Goal: Task Accomplishment & Management: Manage account settings

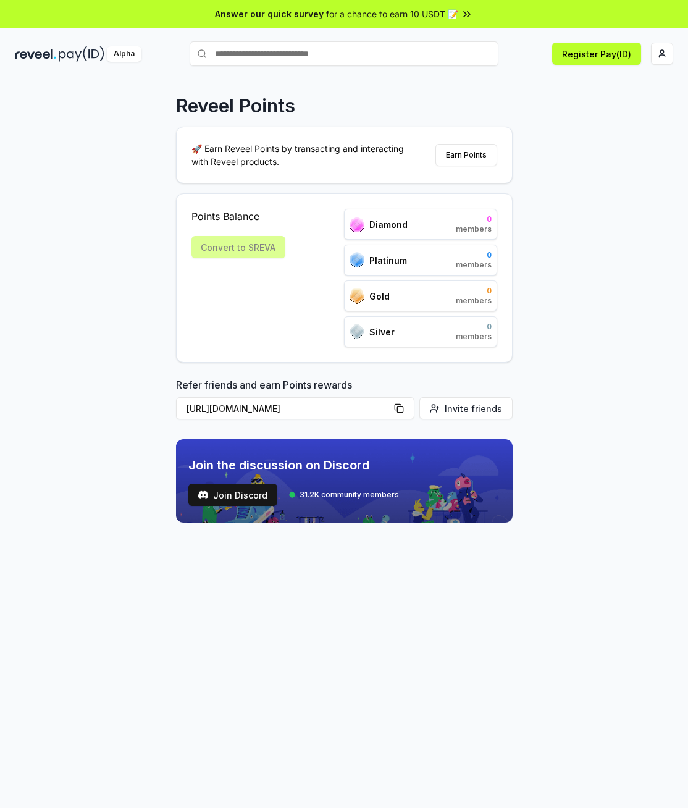
click at [534, 217] on div "Reveel Points 🚀 Earn Reveel Points by transacting and interacting with Reveel p…" at bounding box center [344, 457] width 688 height 774
click at [552, 203] on div "Reveel Points 🚀 Earn Reveel Points by transacting and interacting with Reveel p…" at bounding box center [344, 457] width 688 height 774
click at [594, 126] on div "Reveel Points 🚀 Earn Reveel Points by transacting and interacting with Reveel p…" at bounding box center [344, 457] width 688 height 774
click at [591, 56] on button "Register Pay(ID)" at bounding box center [596, 54] width 89 height 22
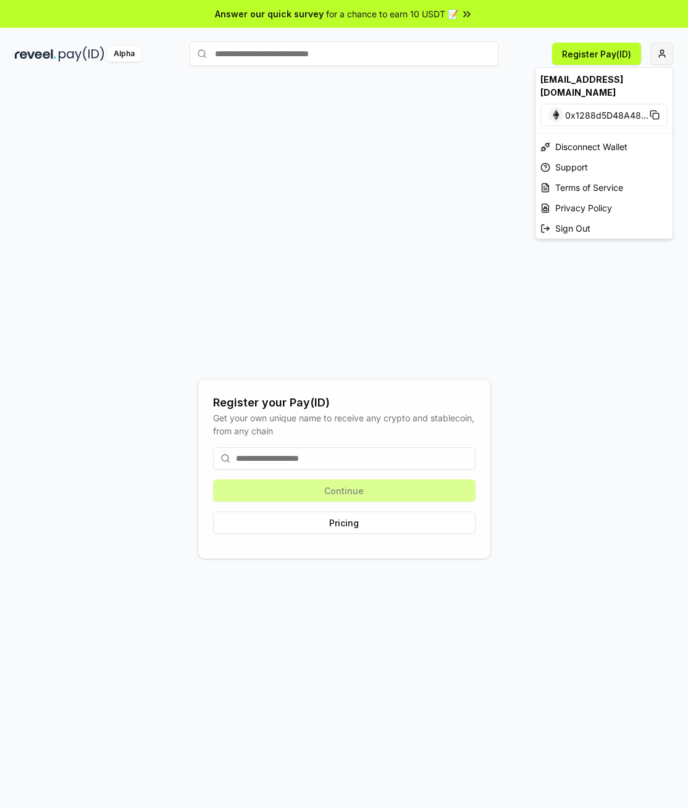
click at [659, 54] on html "Answer our quick survey for a chance to earn 10 USDT 📝 Alpha Register Pay(ID) R…" at bounding box center [344, 404] width 688 height 808
click at [479, 117] on html "Answer our quick survey for a chance to earn 10 USDT 📝 Alpha Register Pay(ID) R…" at bounding box center [344, 404] width 688 height 808
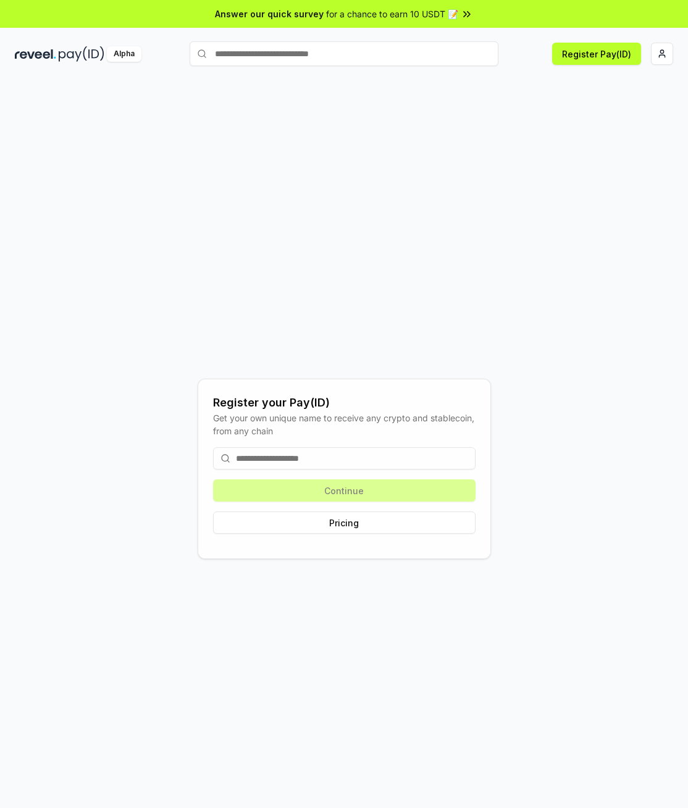
click at [80, 52] on img at bounding box center [82, 53] width 46 height 15
click at [401, 222] on div "Register your Pay(ID) Get your own unique name to receive any crypto and stable…" at bounding box center [344, 469] width 659 height 749
click at [62, 54] on img at bounding box center [82, 53] width 46 height 15
click at [663, 57] on html "Answer our quick survey for a chance to earn 10 USDT 📝 Alpha Register Pay(ID) R…" at bounding box center [344, 404] width 688 height 808
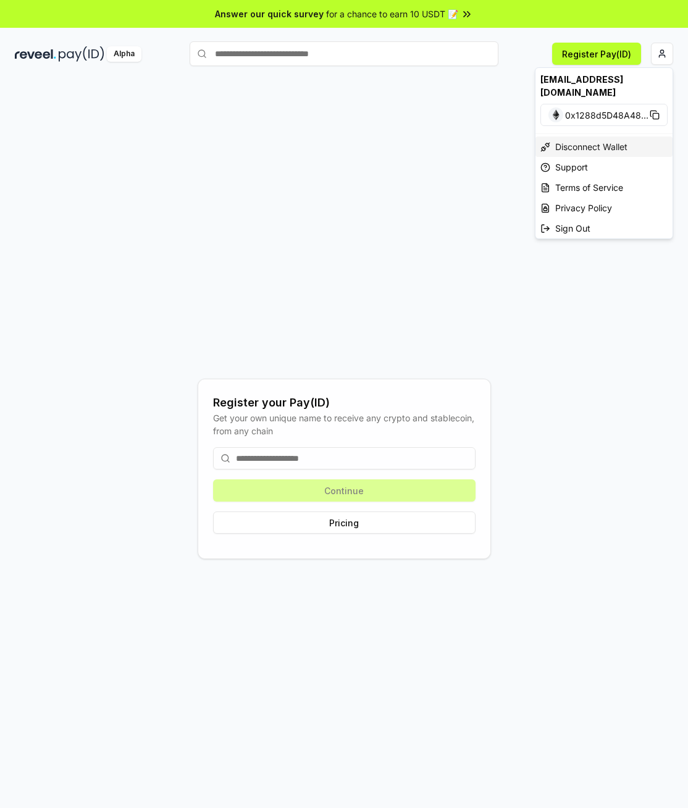
click at [588, 137] on div "Disconnect Wallet" at bounding box center [604, 147] width 137 height 20
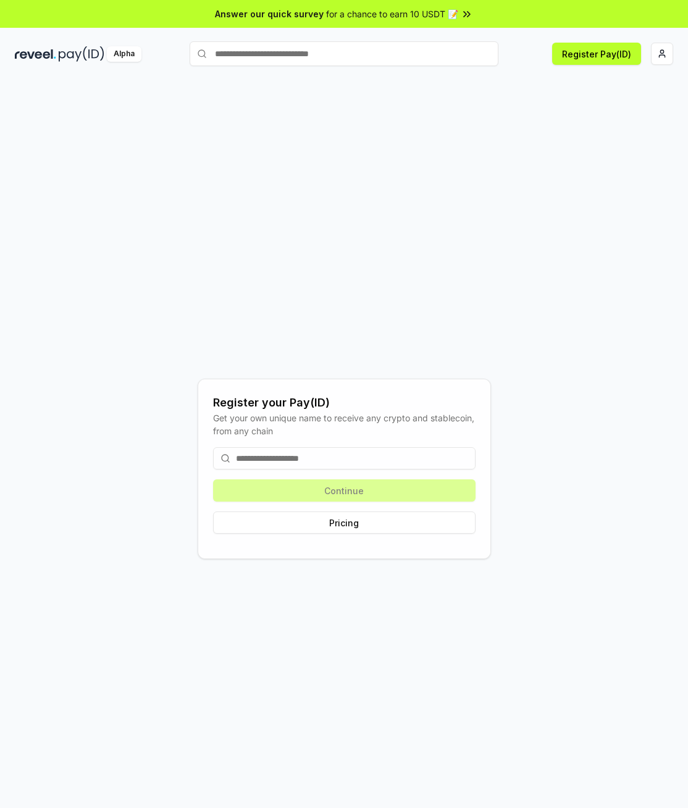
click at [632, 117] on div "Register your Pay(ID) Get your own unique name to receive any crypto and stable…" at bounding box center [344, 469] width 659 height 749
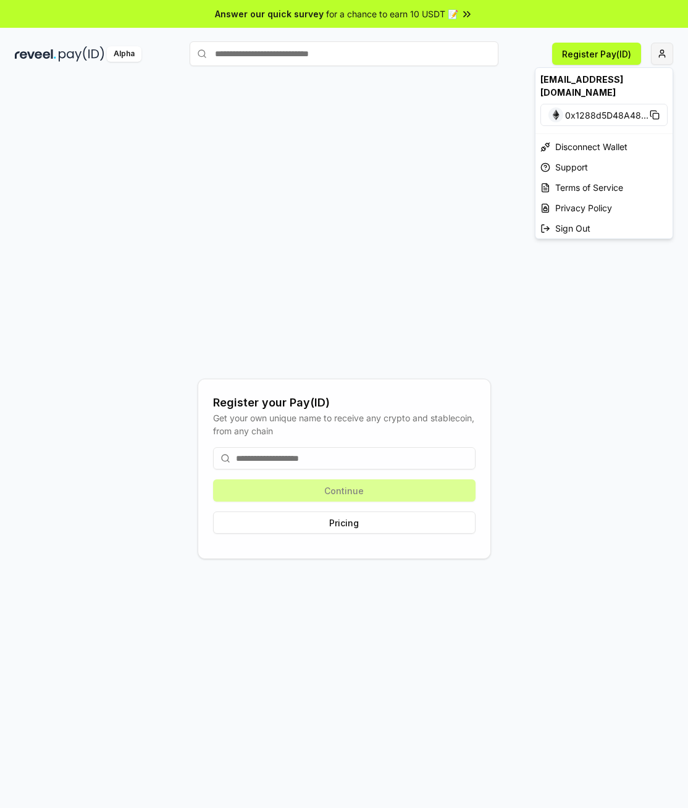
click at [672, 62] on html "Answer our quick survey for a chance to earn 10 USDT 📝 Alpha Register Pay(ID) R…" at bounding box center [344, 404] width 688 height 808
click at [564, 218] on div "Sign Out" at bounding box center [604, 228] width 137 height 20
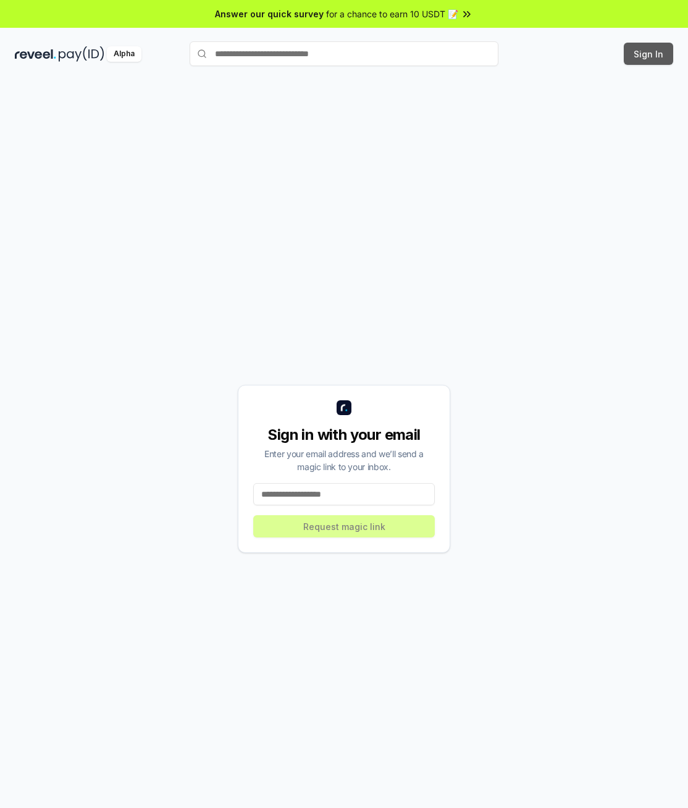
click at [672, 55] on button "Sign In" at bounding box center [648, 54] width 49 height 22
click at [616, 125] on div "Sign in with your email Enter your email address and we’ll send a magic link to…" at bounding box center [344, 469] width 659 height 749
click at [651, 54] on button "Sign In" at bounding box center [648, 54] width 49 height 22
click at [525, 281] on div "Sign in with your email Enter your email address and we’ll send a magic link to…" at bounding box center [344, 469] width 659 height 749
click at [318, 496] on input at bounding box center [344, 494] width 182 height 22
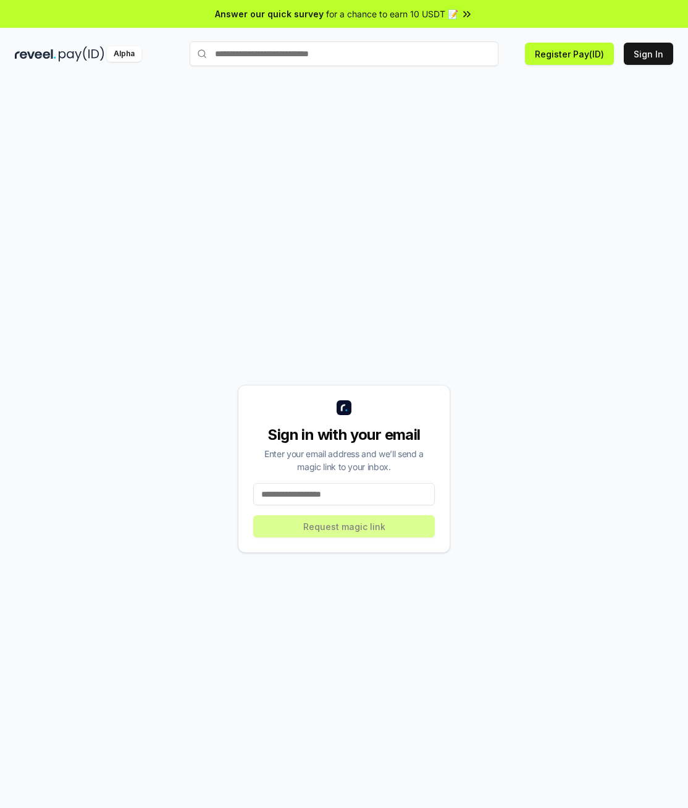
click at [318, 496] on input at bounding box center [344, 494] width 182 height 22
click at [337, 502] on input at bounding box center [344, 494] width 182 height 22
paste input "**********"
type input "**********"
click at [345, 527] on button "Request magic link" at bounding box center [344, 526] width 182 height 22
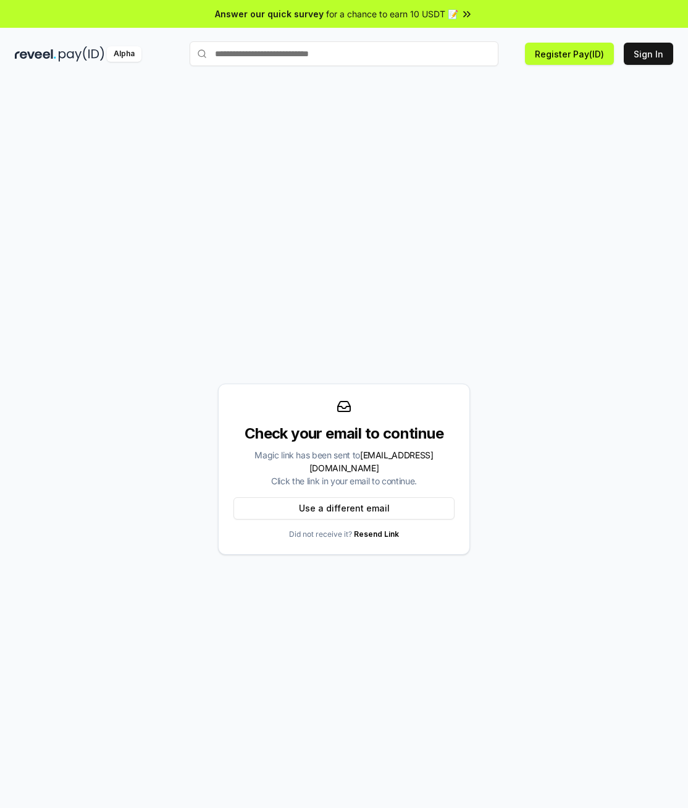
click at [443, 236] on div "Check your email to continue Magic link has been sent to [EMAIL_ADDRESS][DOMAIN…" at bounding box center [344, 469] width 659 height 749
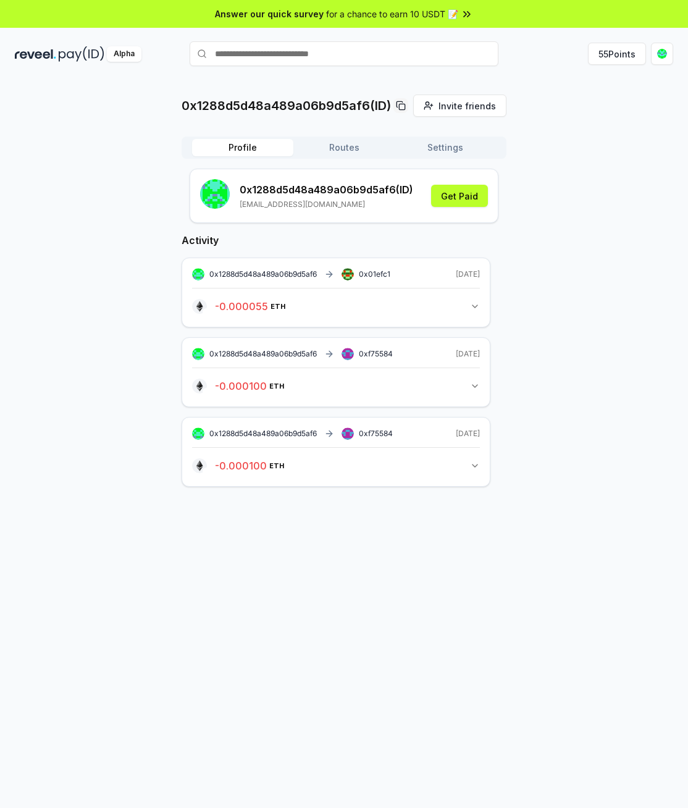
click at [568, 145] on div "0x1288d5d48a489a06b9d5af6(ID) Invite friends Invite Profile Routes Settings 0x1…" at bounding box center [344, 301] width 659 height 412
click at [536, 211] on div "0x1288d5d48a489a06b9d5af6(ID) Invite friends Invite Profile Routes Settings 0x1…" at bounding box center [344, 301] width 659 height 412
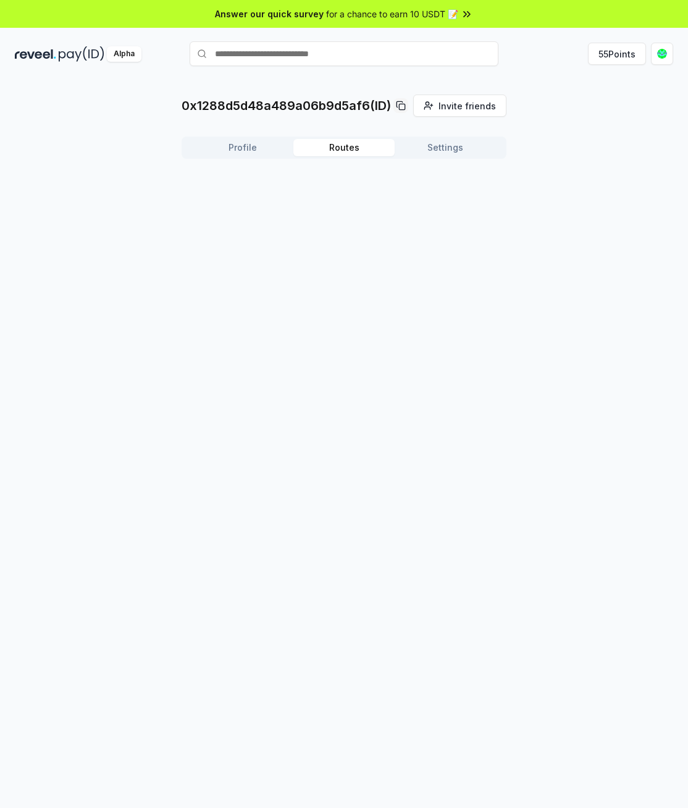
click at [339, 148] on button "Routes" at bounding box center [343, 147] width 101 height 17
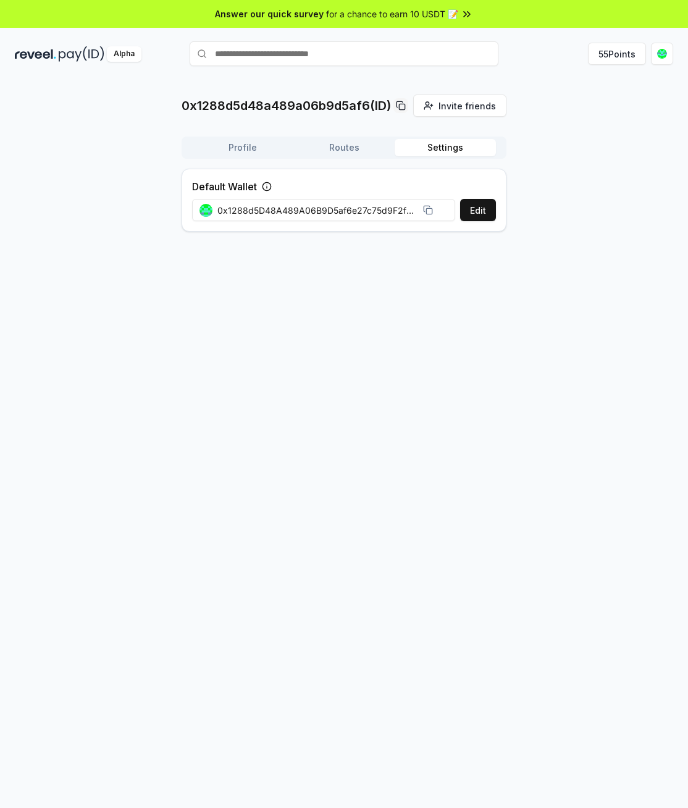
click at [446, 140] on button "Settings" at bounding box center [445, 147] width 101 height 17
click at [244, 146] on button "Profile" at bounding box center [242, 147] width 101 height 17
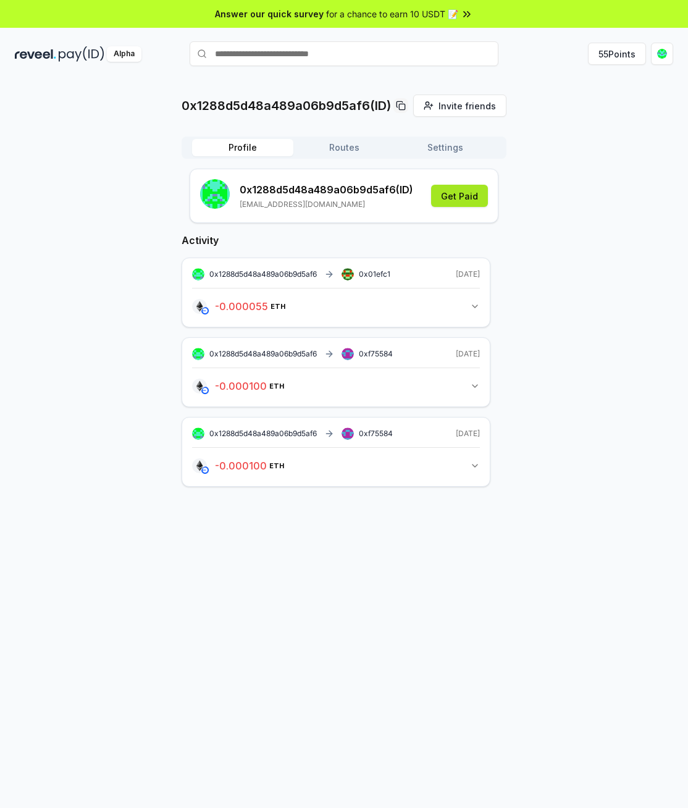
click at [458, 190] on button "Get Paid" at bounding box center [459, 196] width 57 height 22
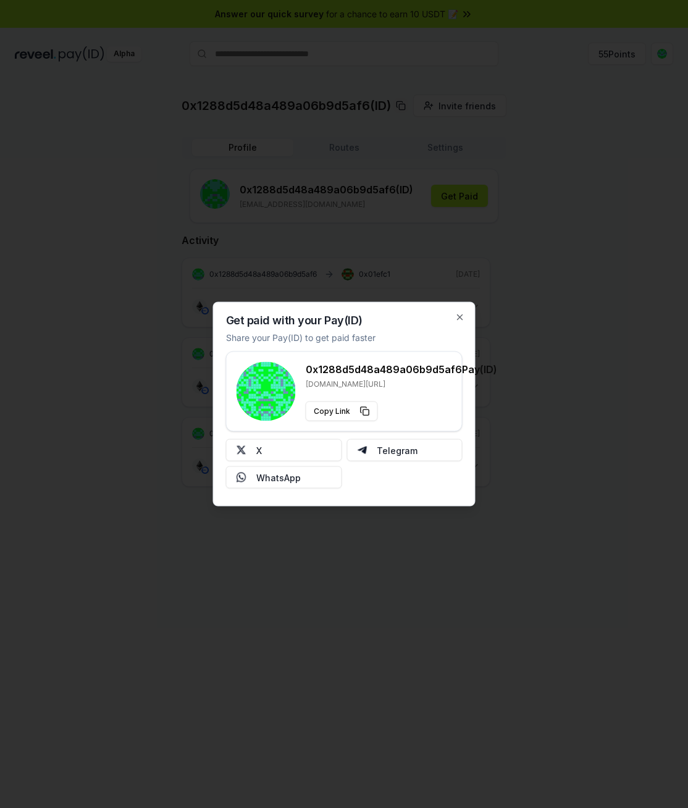
click at [555, 124] on div at bounding box center [344, 404] width 688 height 808
